Goal: Book appointment/travel/reservation

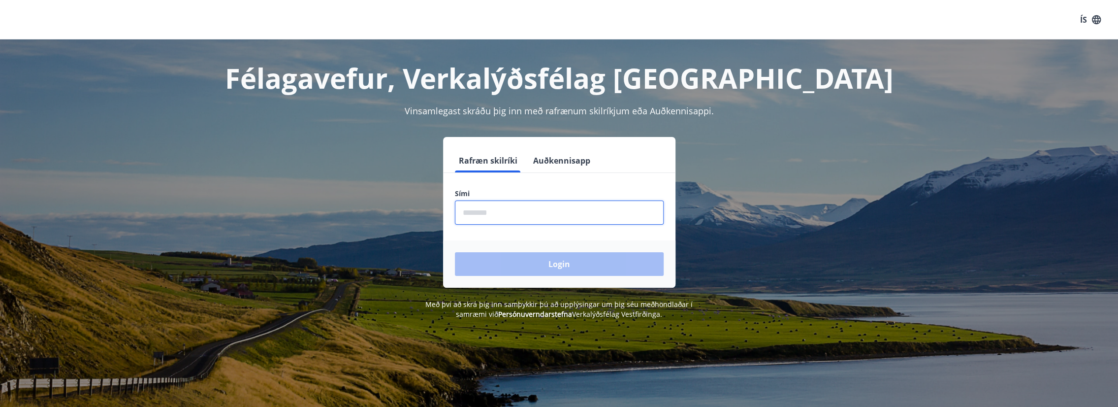
click at [512, 211] on input "phone" at bounding box center [559, 212] width 209 height 24
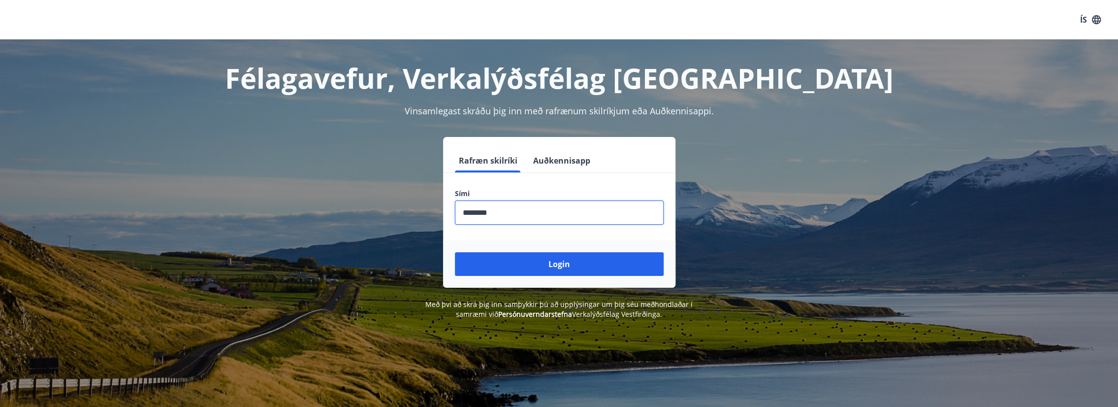
type input "********"
click at [455, 252] on button "Login" at bounding box center [559, 264] width 209 height 24
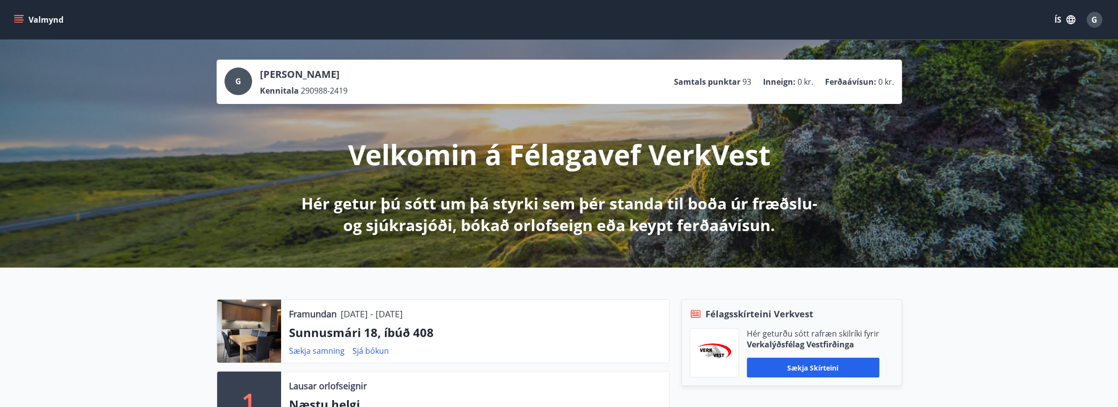
click at [20, 18] on icon "menu" at bounding box center [18, 17] width 9 height 1
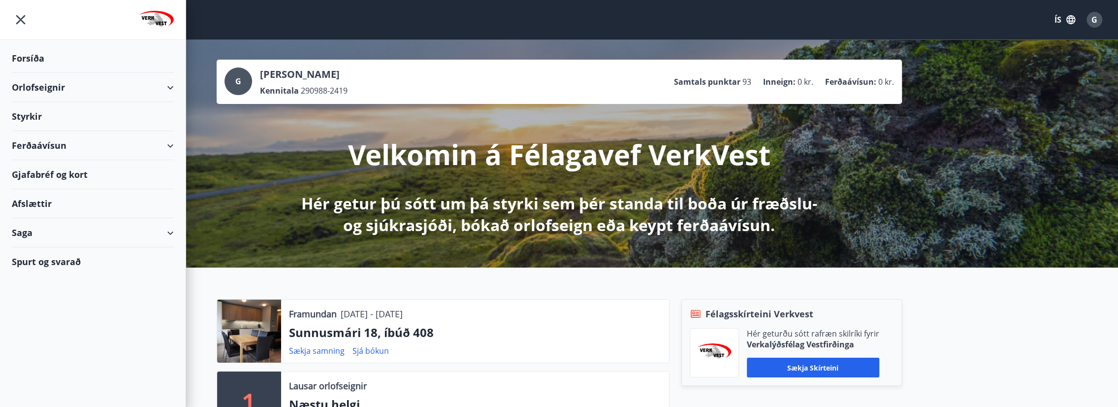
click at [92, 88] on div "Orlofseignir" at bounding box center [93, 87] width 162 height 29
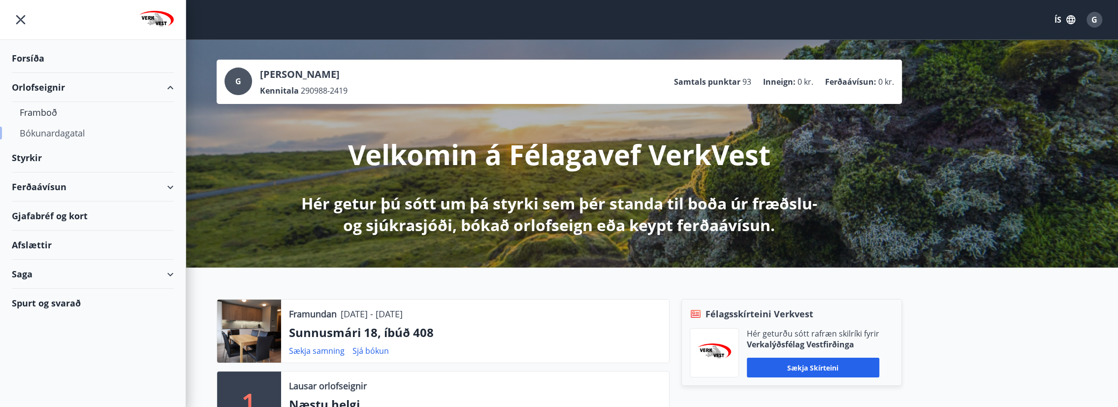
click at [60, 132] on div "Bókunardagatal" at bounding box center [93, 133] width 146 height 21
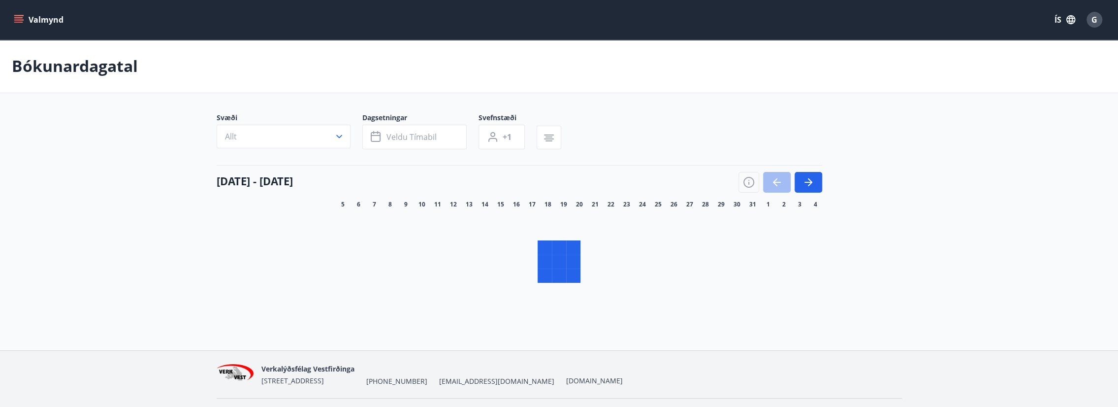
click at [337, 137] on icon "button" at bounding box center [339, 136] width 6 height 3
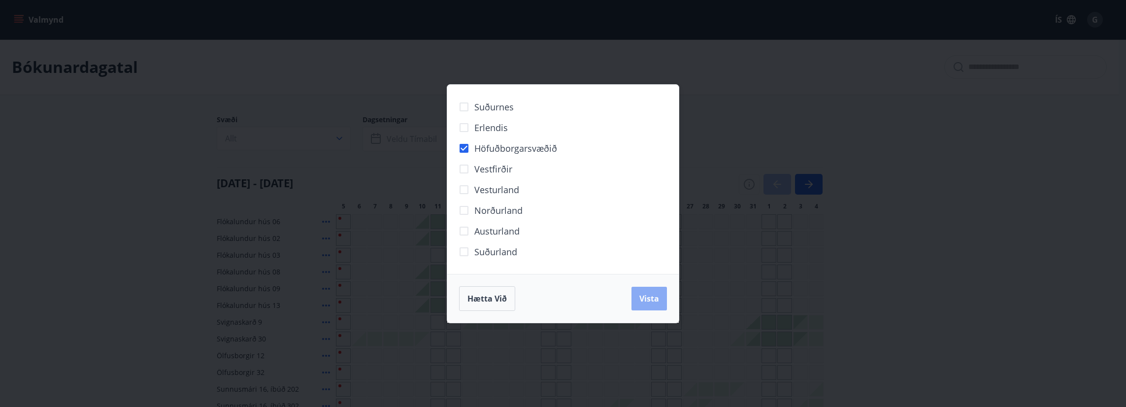
click at [646, 298] on span "Vista" at bounding box center [649, 298] width 20 height 11
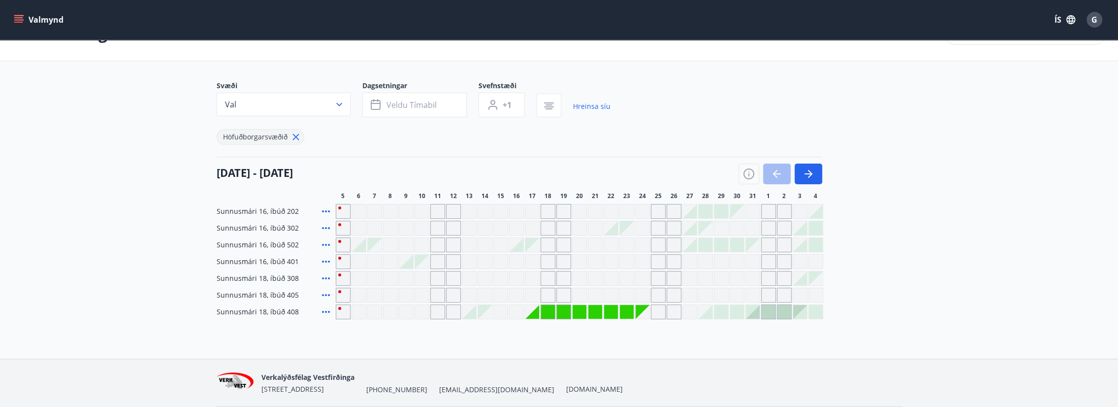
scroll to position [49, 0]
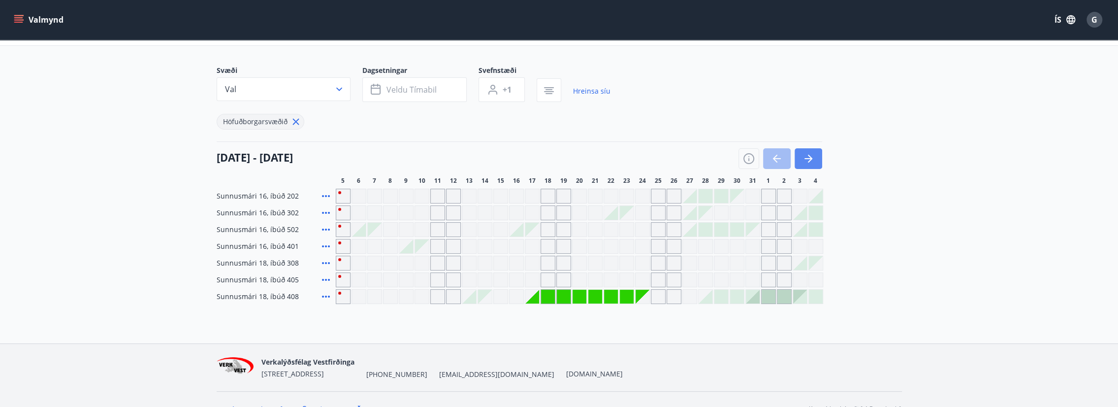
click at [810, 160] on icon "button" at bounding box center [810, 159] width 4 height 8
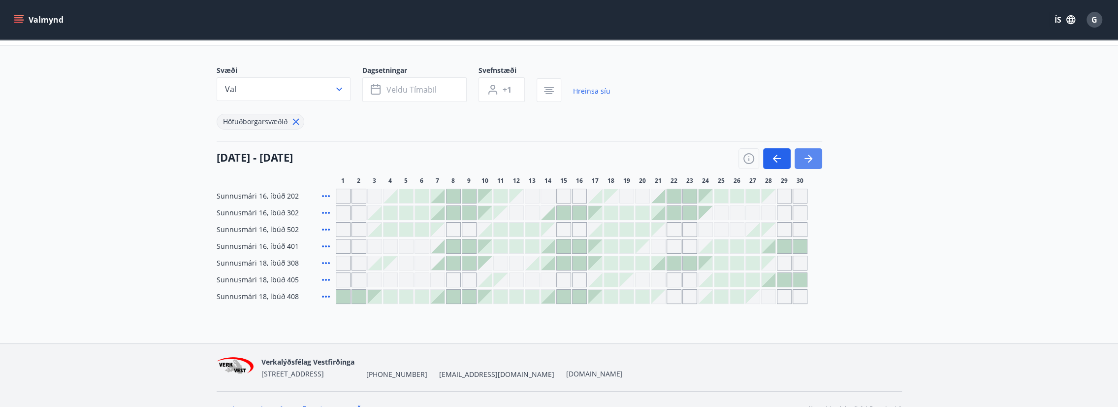
click at [806, 157] on icon "button" at bounding box center [809, 159] width 12 height 12
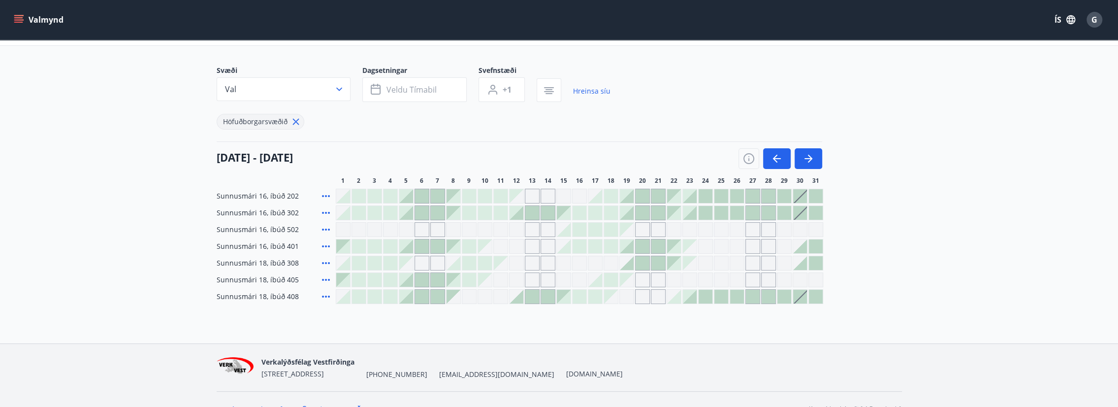
click at [397, 229] on div "Gráir dagar eru ekki bókanlegir" at bounding box center [390, 229] width 15 height 15
click at [422, 199] on div "Sunnusmári 16, íbúð 202 Sunnusmári 16, íbúð 302 Sunnusmári 16, íbúð 502 Sunnusm…" at bounding box center [559, 246] width 685 height 115
click at [737, 256] on div "Gráir dagar eru ekki bókanlegir" at bounding box center [737, 263] width 15 height 15
click at [727, 234] on div "Sunnusmári 16, íbúð 202 Sunnusmári 16, íbúð 302 Sunnusmári 16, íbúð 502 Sunnusm…" at bounding box center [559, 246] width 685 height 115
click at [749, 230] on div "Gráir dagar eru ekki bókanlegir" at bounding box center [753, 229] width 15 height 15
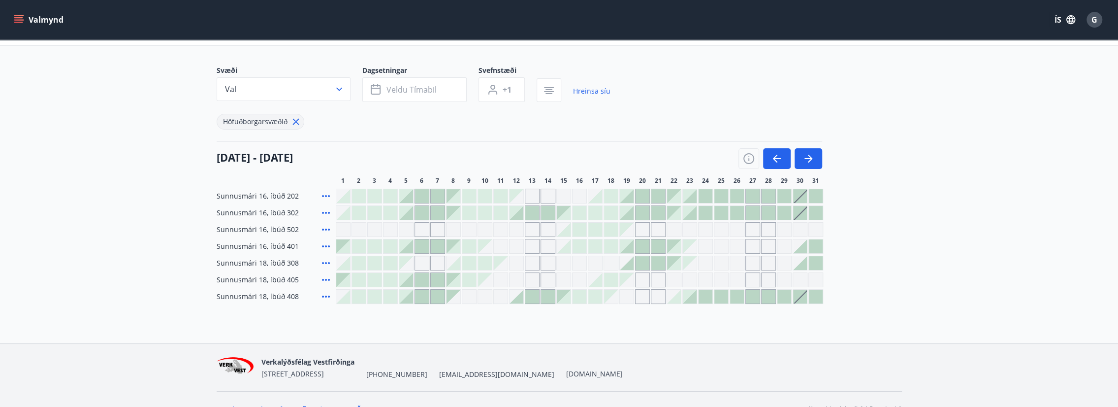
click at [767, 228] on div "Gráir dagar eru ekki bókanlegir" at bounding box center [768, 229] width 15 height 15
click at [433, 280] on div at bounding box center [438, 280] width 14 height 14
click at [408, 277] on div at bounding box center [406, 280] width 14 height 14
click at [396, 291] on div at bounding box center [391, 297] width 14 height 14
click at [392, 294] on div at bounding box center [391, 297] width 14 height 14
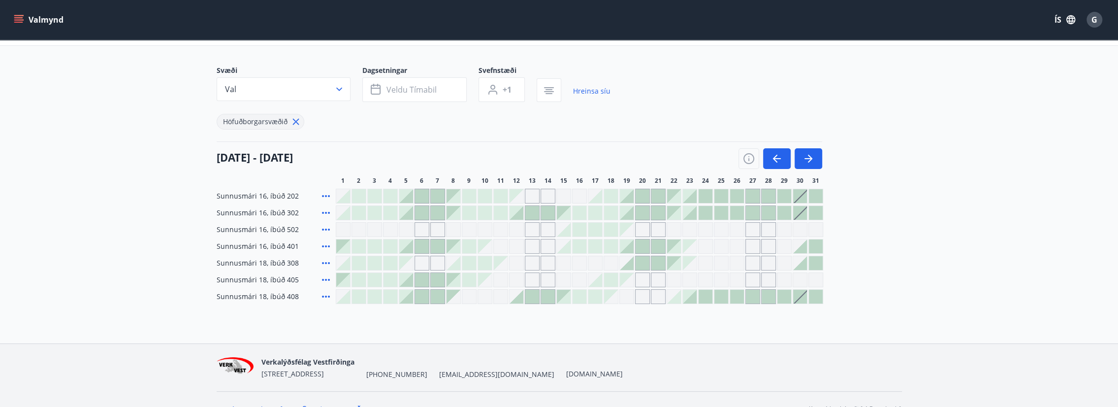
click at [403, 295] on div at bounding box center [406, 297] width 14 height 14
click at [415, 294] on div at bounding box center [579, 296] width 487 height 15
click at [433, 298] on div at bounding box center [438, 297] width 14 height 14
click at [417, 171] on div "01 desember - 31 desember 1 2 3 4 5 6 7 8 9 10 11 12 13 14 15 16 17 18 19 20 21…" at bounding box center [559, 162] width 685 height 43
click at [503, 150] on div "01 desember - 31 desember" at bounding box center [520, 155] width 606 height 28
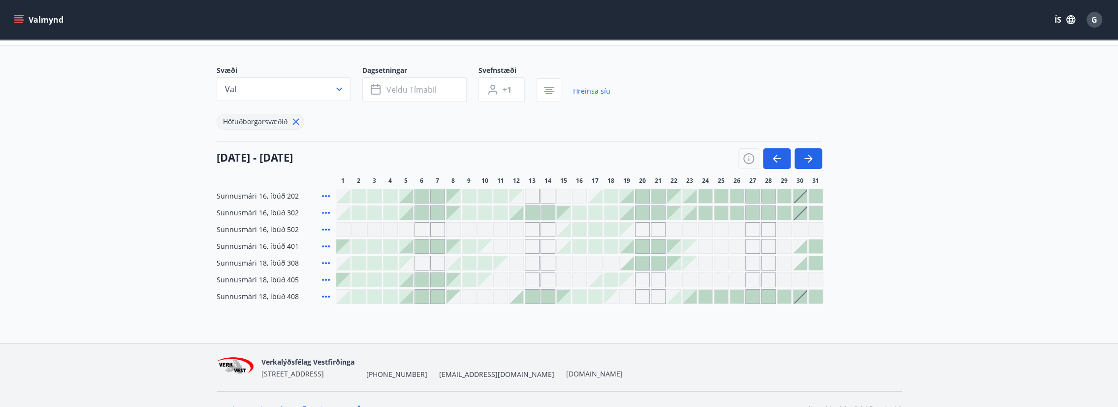
click at [618, 143] on div "01 desember - 31 desember" at bounding box center [520, 155] width 606 height 28
click at [86, 97] on main "Bókunardagatal Svæði Val Dagsetningar Veldu tímabil Svefnstæði +1 Hreinsa síu H…" at bounding box center [559, 147] width 1118 height 314
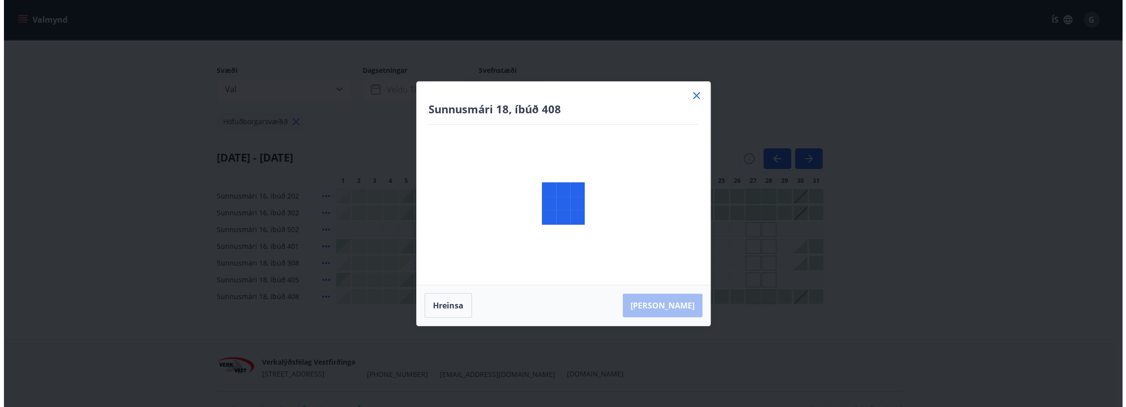
scroll to position [67, 0]
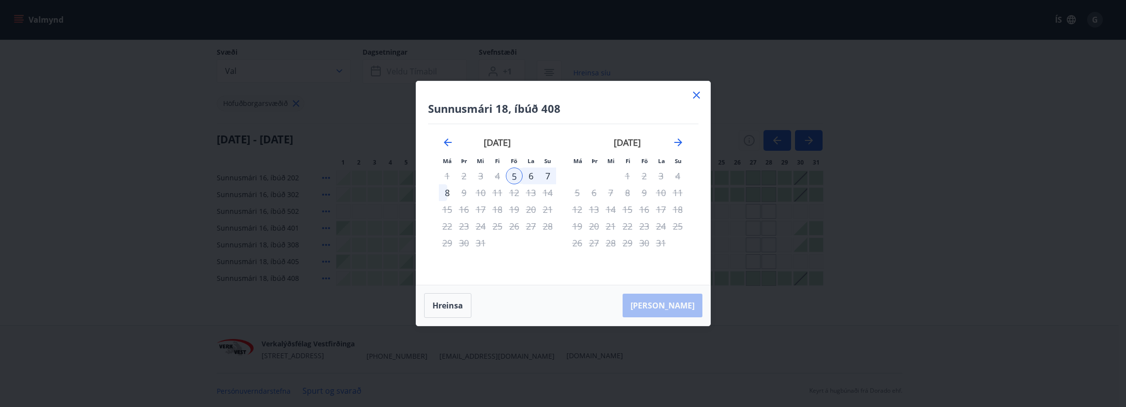
click at [697, 97] on icon at bounding box center [696, 95] width 7 height 7
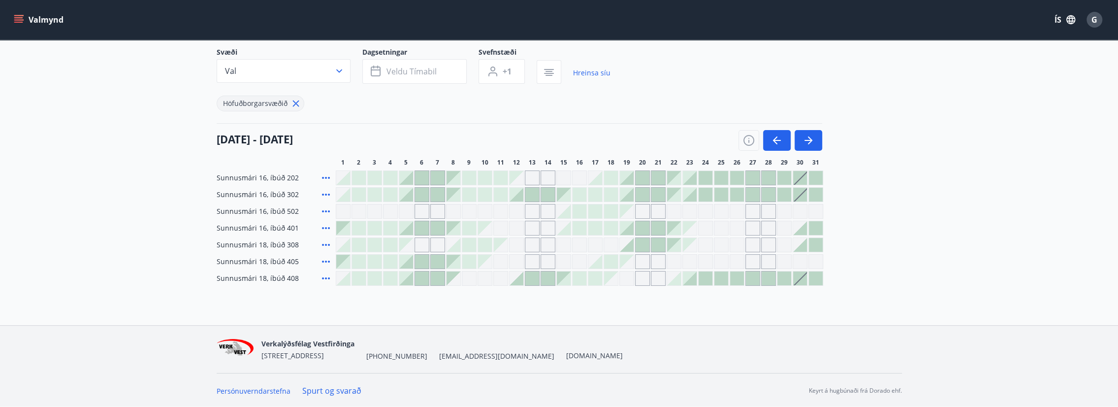
click at [377, 194] on div at bounding box center [375, 195] width 14 height 14
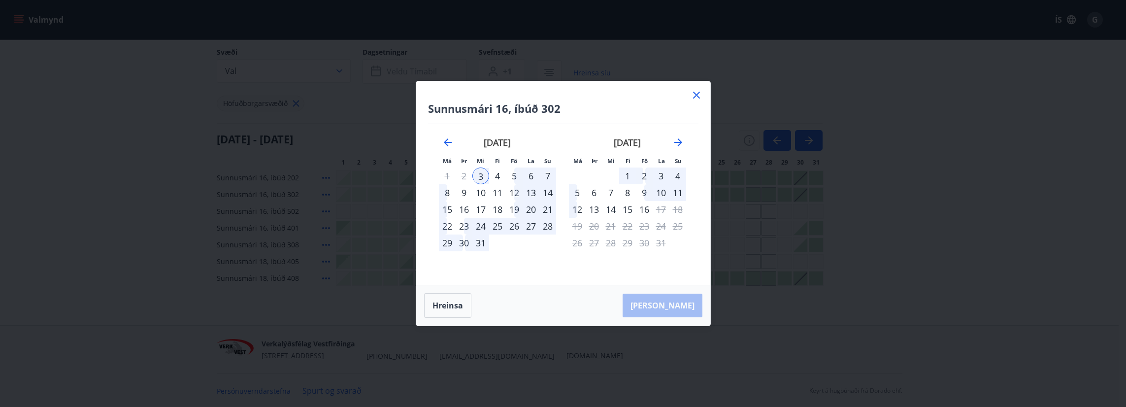
click at [548, 174] on div "7" at bounding box center [547, 175] width 17 height 17
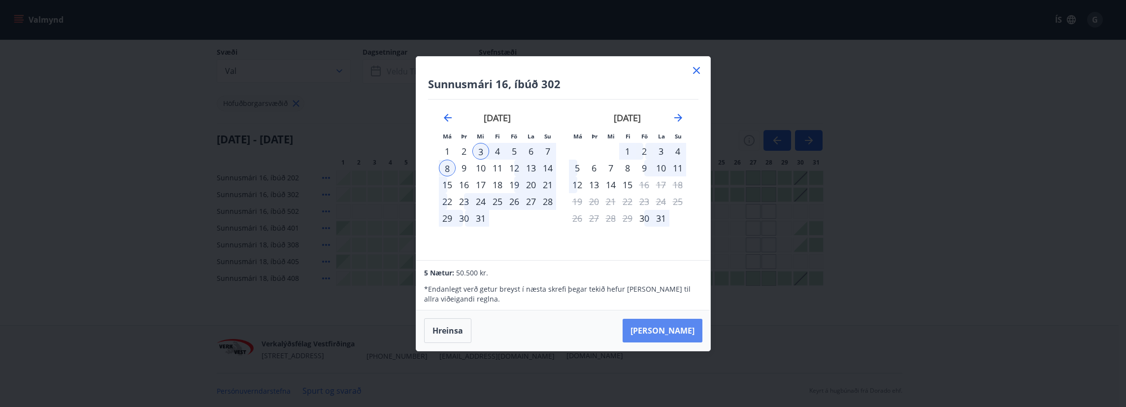
click at [672, 330] on button "Taka Frá" at bounding box center [662, 331] width 80 height 24
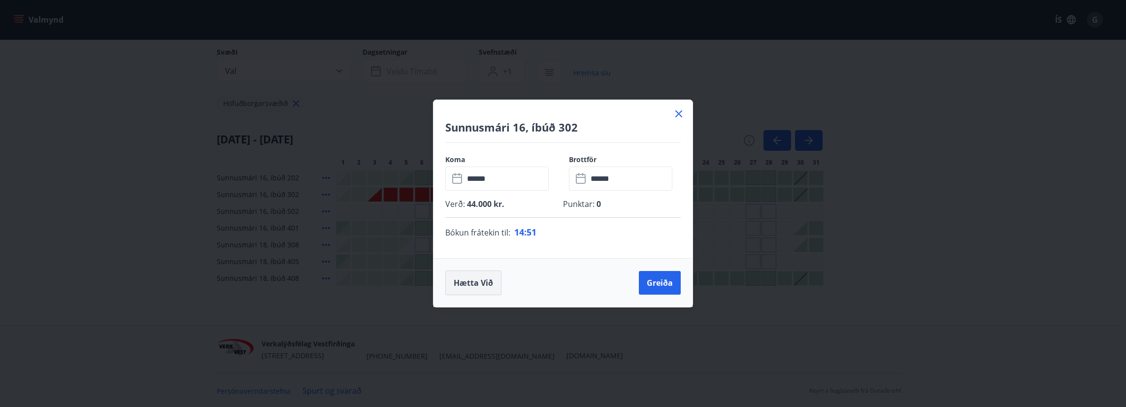
click at [482, 285] on button "Hætta við" at bounding box center [473, 282] width 56 height 25
